Goal: Task Accomplishment & Management: Use online tool/utility

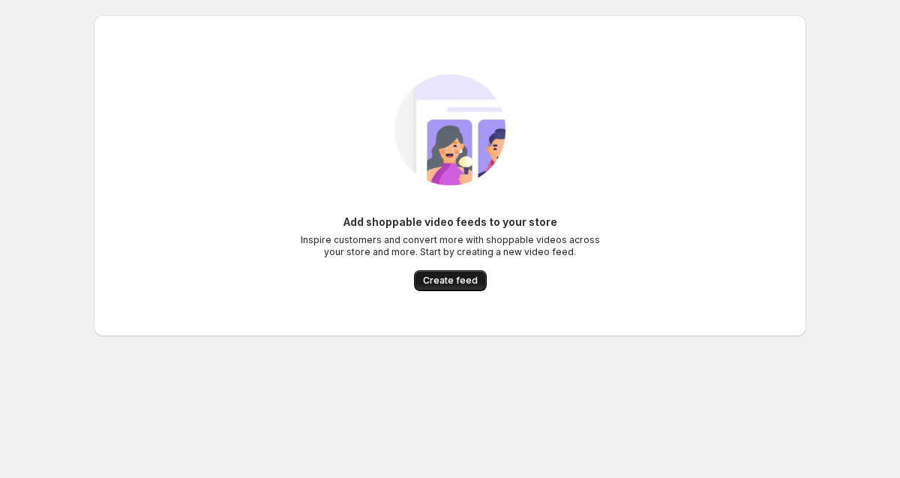
click at [446, 283] on span "Create feed" at bounding box center [450, 281] width 55 height 12
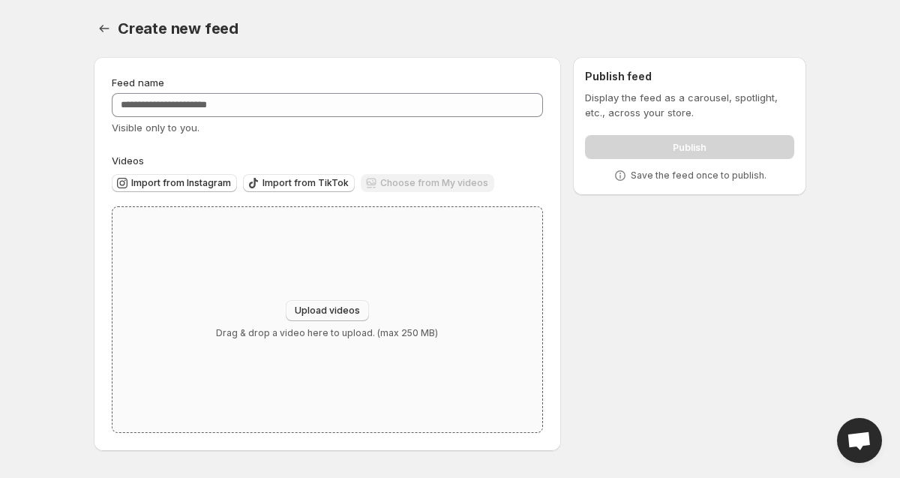
click at [340, 309] on span "Upload videos" at bounding box center [327, 311] width 65 height 12
type input "**********"
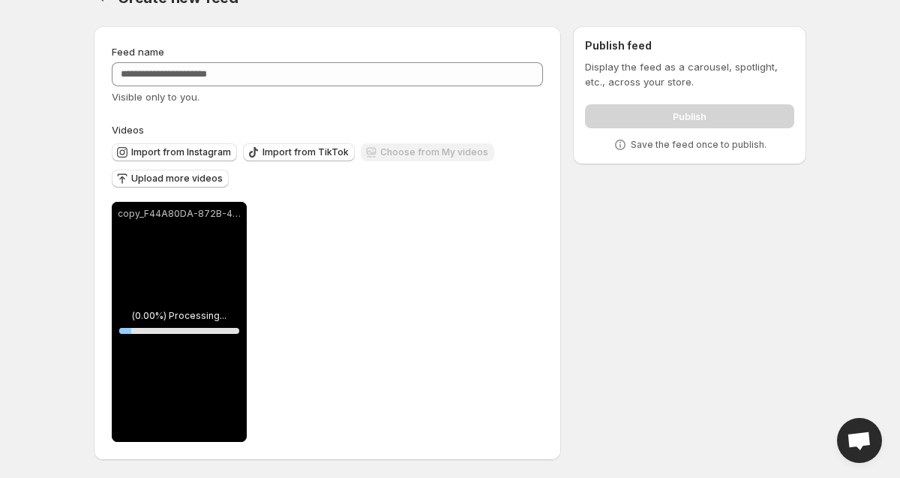
scroll to position [31, 0]
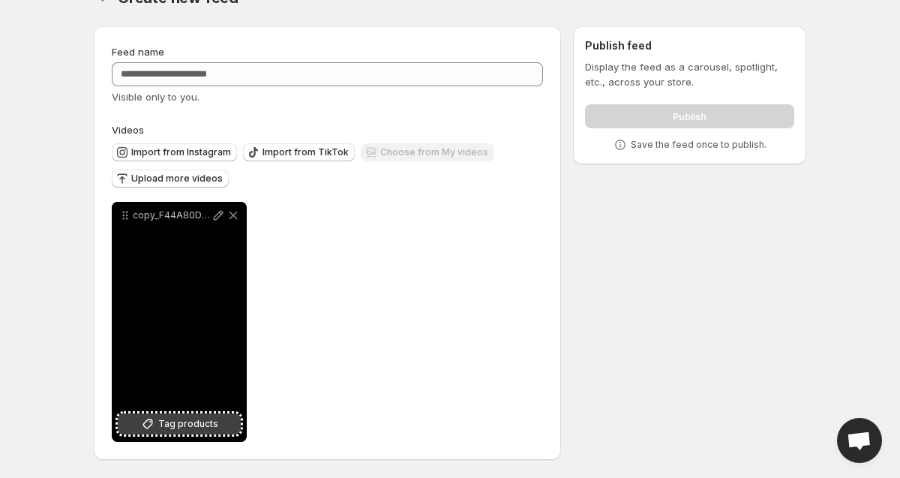
click at [188, 425] on span "Tag products" at bounding box center [188, 423] width 60 height 15
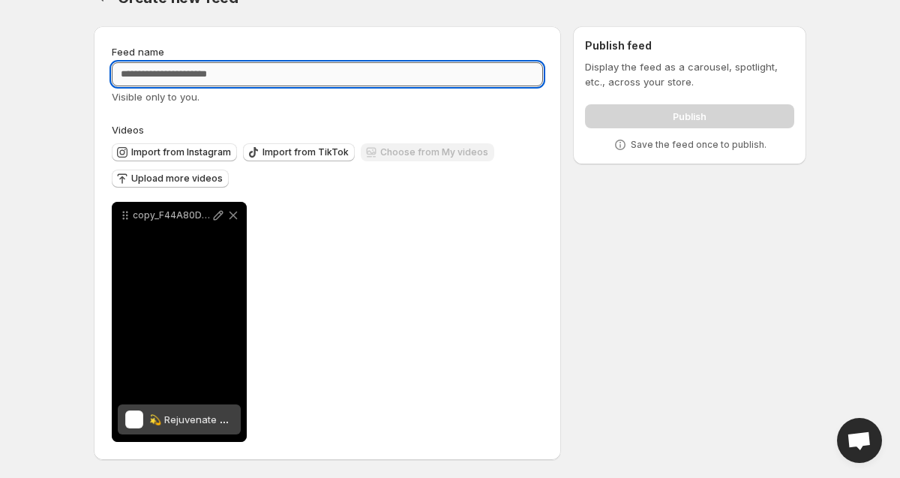
click at [388, 75] on input "Feed name" at bounding box center [327, 74] width 431 height 24
type input "**********"
click at [538, 329] on div "**********" at bounding box center [327, 322] width 431 height 240
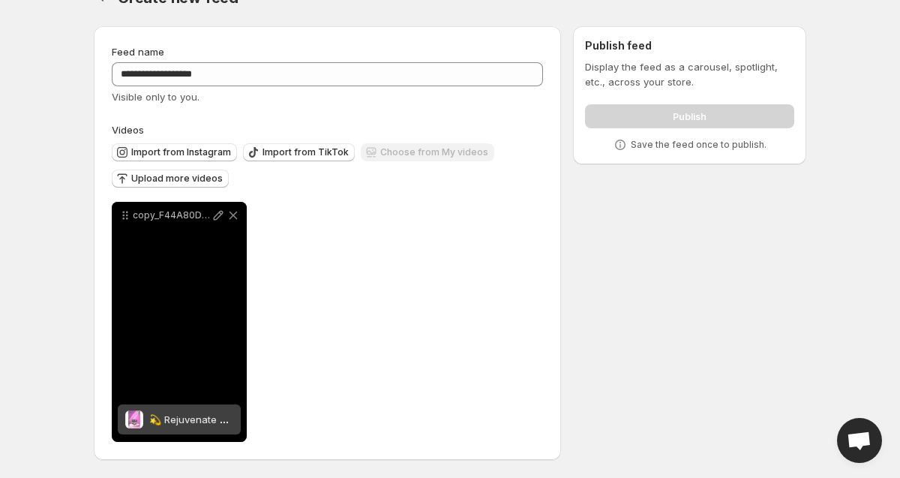
click at [702, 127] on div "Publish" at bounding box center [689, 113] width 209 height 30
click at [701, 117] on div "Publish" at bounding box center [689, 113] width 209 height 30
click at [162, 302] on div "copy_F44A80DA-872B-46E0-8566-E8C8914D4E15 2" at bounding box center [179, 322] width 135 height 240
click at [192, 219] on p "copy_F44A80DA-872B-46E0-8566-E8C8914D4E15 2" at bounding box center [172, 215] width 78 height 12
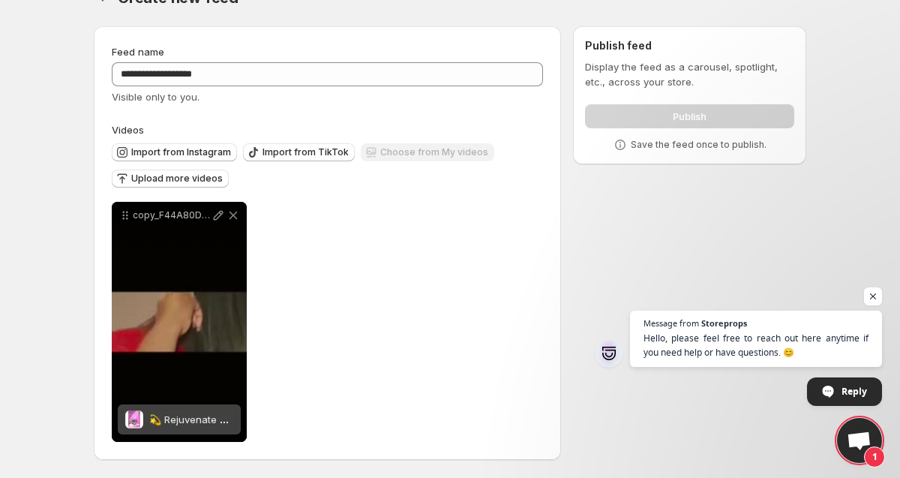
click at [486, 185] on div "Import from Instagram Import from TikTok Choose from My videos Upload more vide…" at bounding box center [324, 163] width 437 height 53
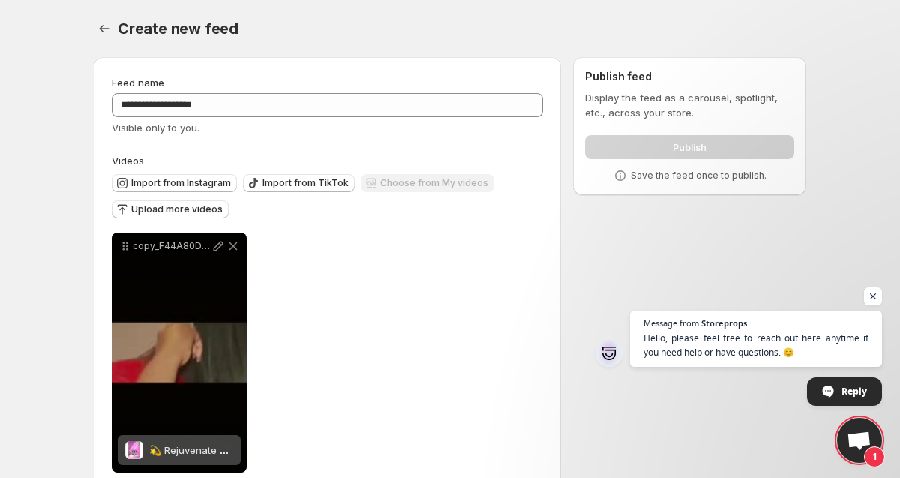
scroll to position [0, 0]
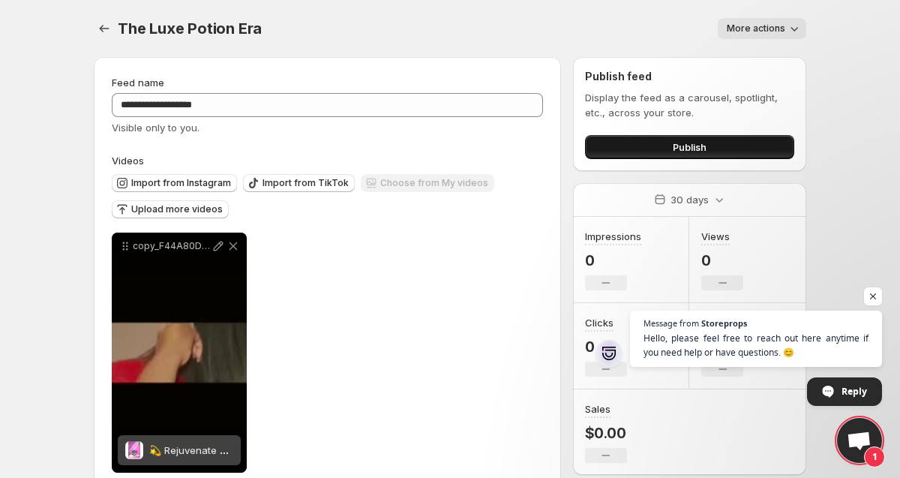
click at [650, 147] on button "Publish" at bounding box center [689, 147] width 209 height 24
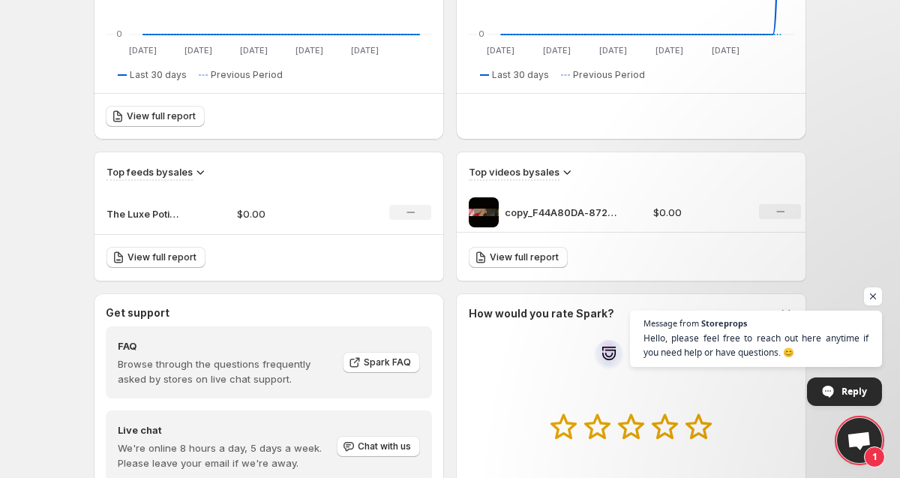
scroll to position [386, 0]
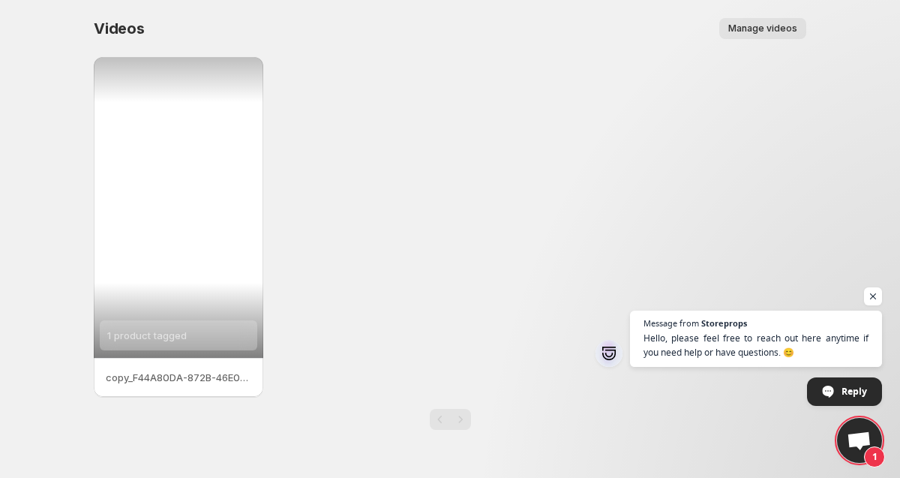
click at [240, 250] on div "1 product tagged" at bounding box center [179, 207] width 170 height 301
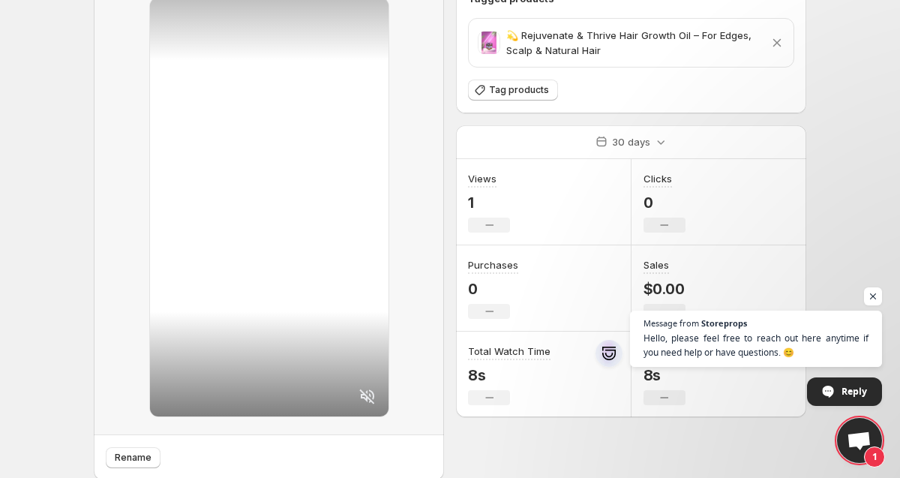
scroll to position [71, 0]
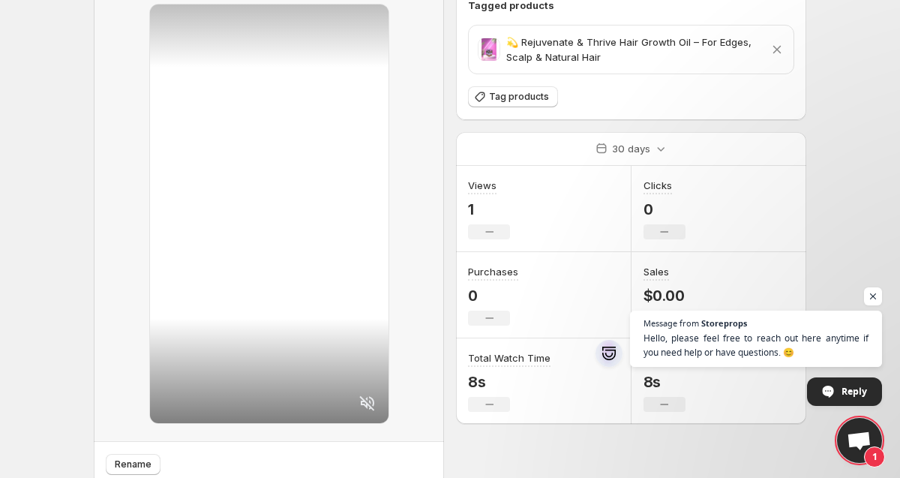
click at [314, 225] on div at bounding box center [269, 214] width 239 height 419
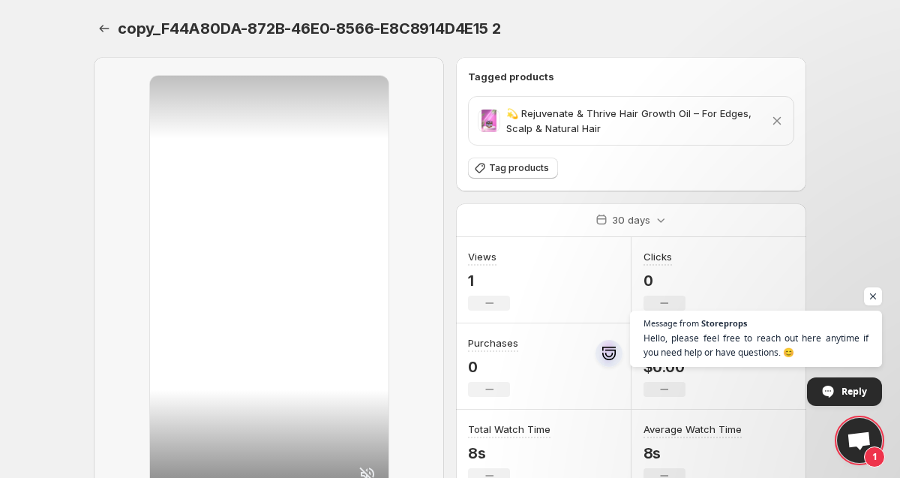
scroll to position [0, 0]
click at [241, 260] on div at bounding box center [269, 285] width 239 height 419
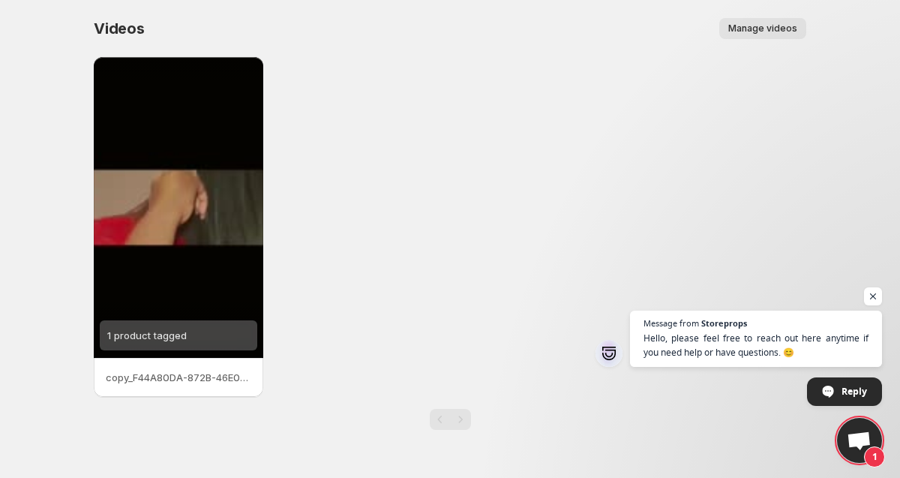
click at [157, 370] on p "copy_F44A80DA-872B-46E0-8566-E8C8914D4E15 2" at bounding box center [179, 377] width 146 height 15
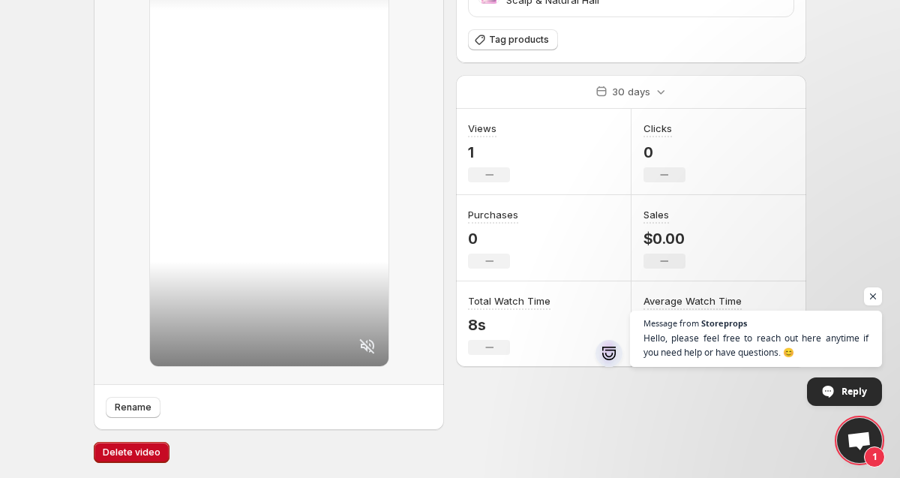
scroll to position [128, 0]
click at [137, 451] on span "Delete video" at bounding box center [132, 452] width 58 height 12
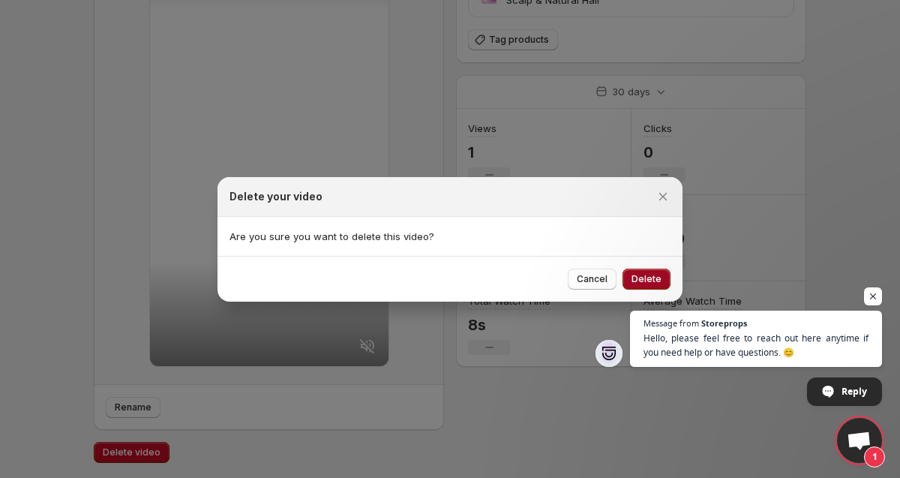
click at [637, 279] on span "Delete" at bounding box center [647, 279] width 30 height 12
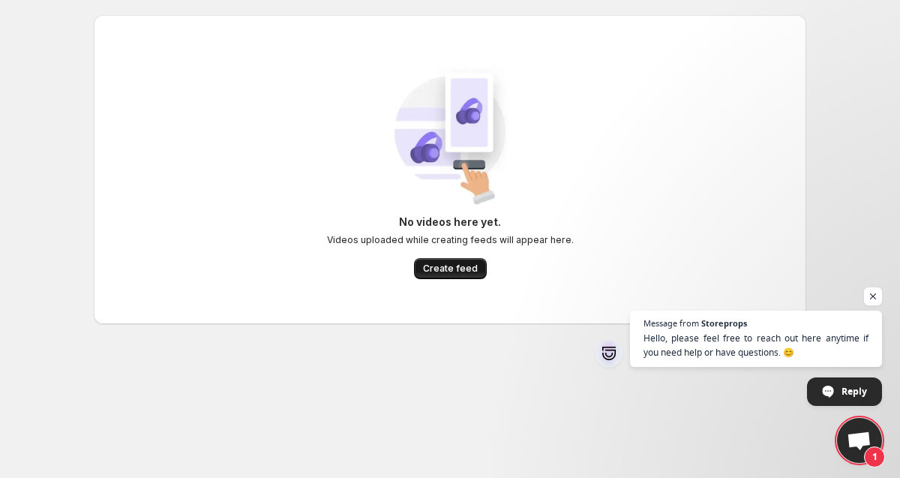
click at [449, 259] on button "Create feed" at bounding box center [450, 268] width 73 height 21
